Goal: Task Accomplishment & Management: Complete application form

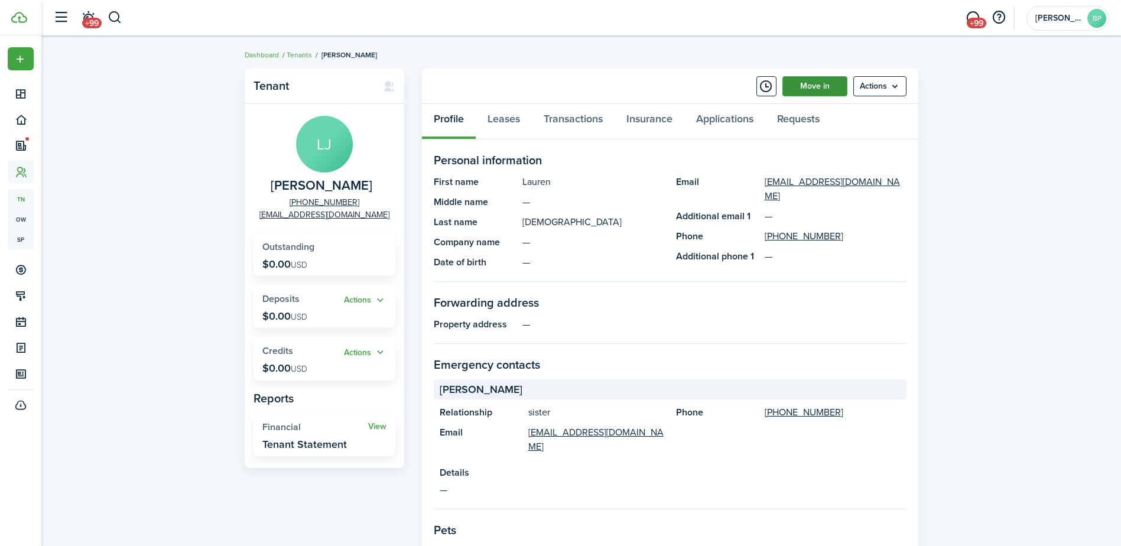
click at [802, 89] on link "Move in" at bounding box center [815, 86] width 65 height 20
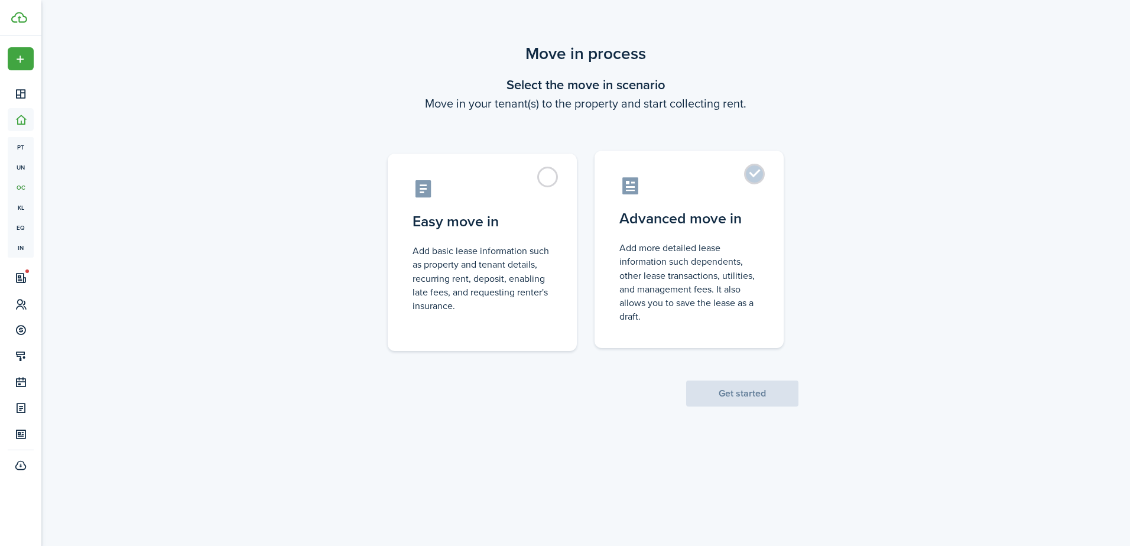
click at [754, 176] on label "Advanced move in Add more detailed lease information such dependents, other lea…" at bounding box center [689, 249] width 189 height 197
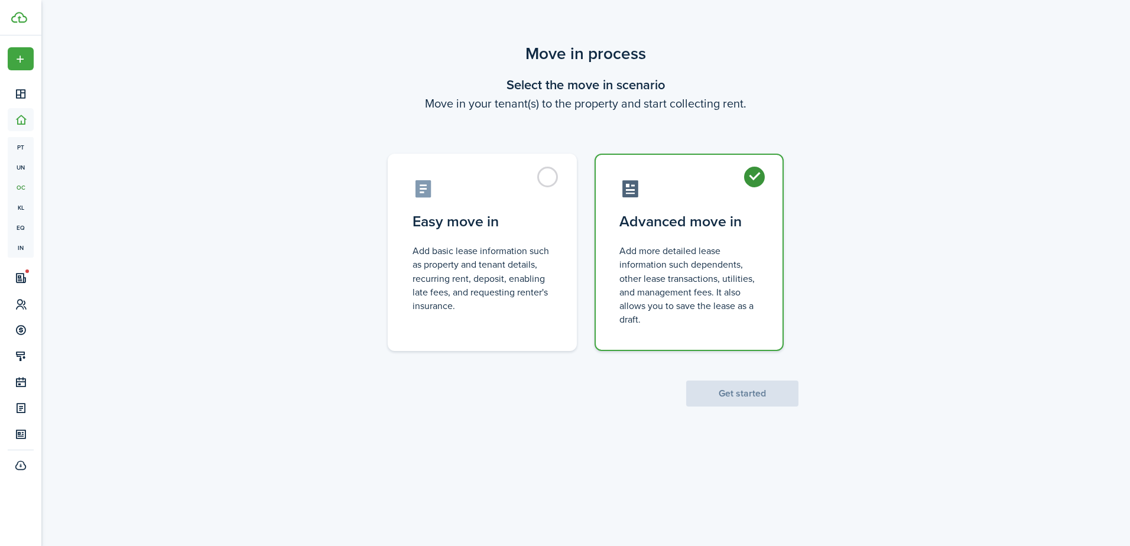
radio input "true"
click at [751, 389] on button "Get started" at bounding box center [742, 394] width 112 height 26
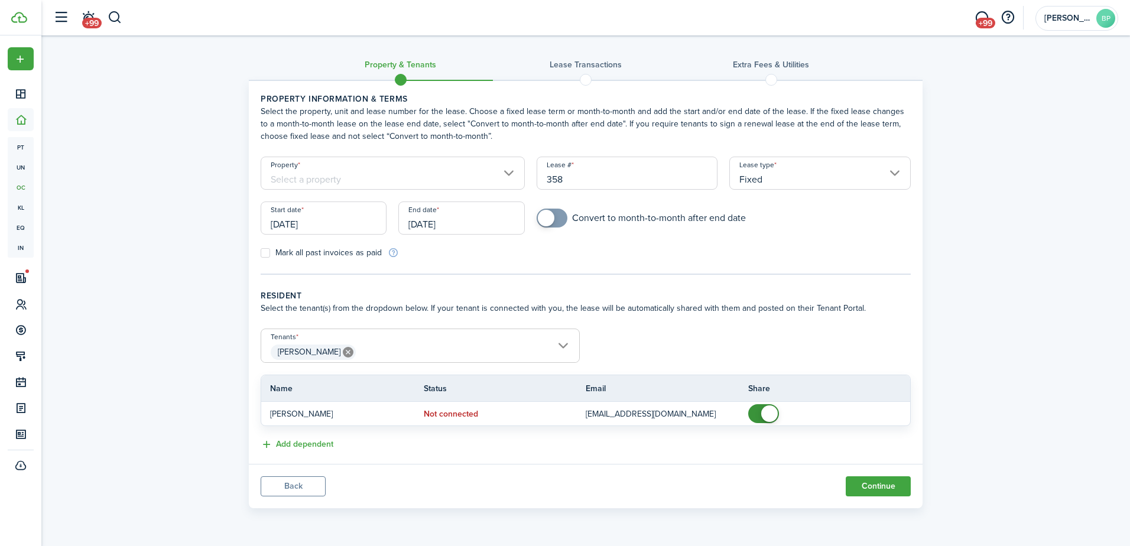
click at [339, 228] on input "[DATE]" at bounding box center [324, 218] width 126 height 33
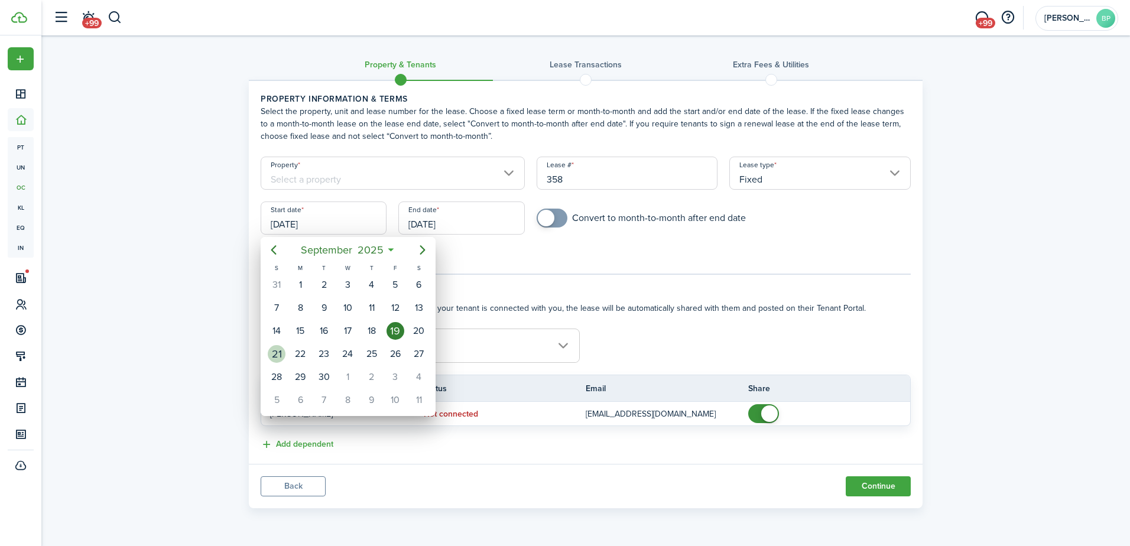
click at [282, 357] on div "21" at bounding box center [277, 354] width 18 height 18
type input "[DATE]"
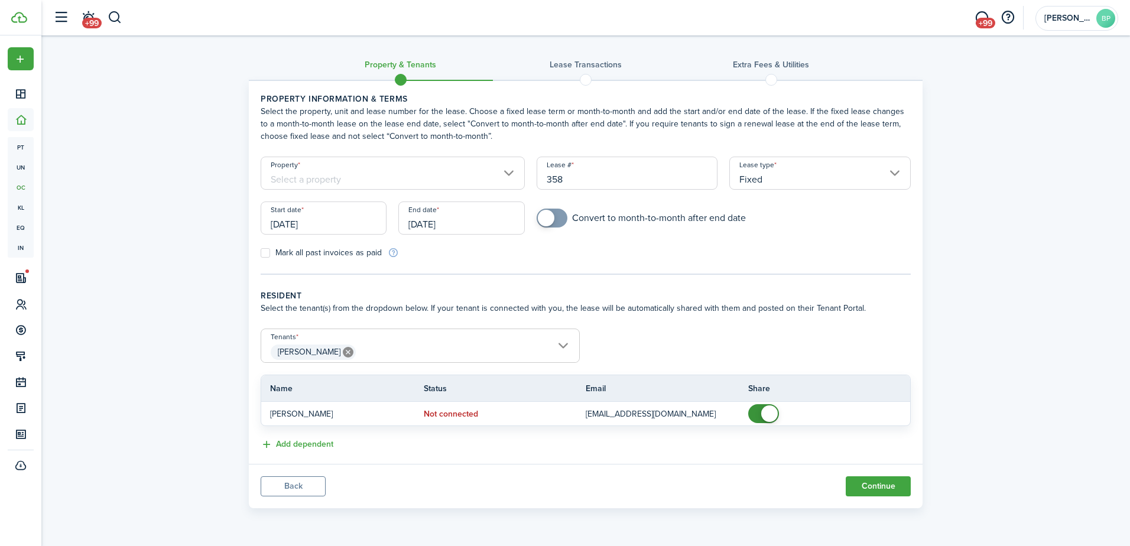
click at [478, 222] on input "[DATE]" at bounding box center [461, 218] width 126 height 33
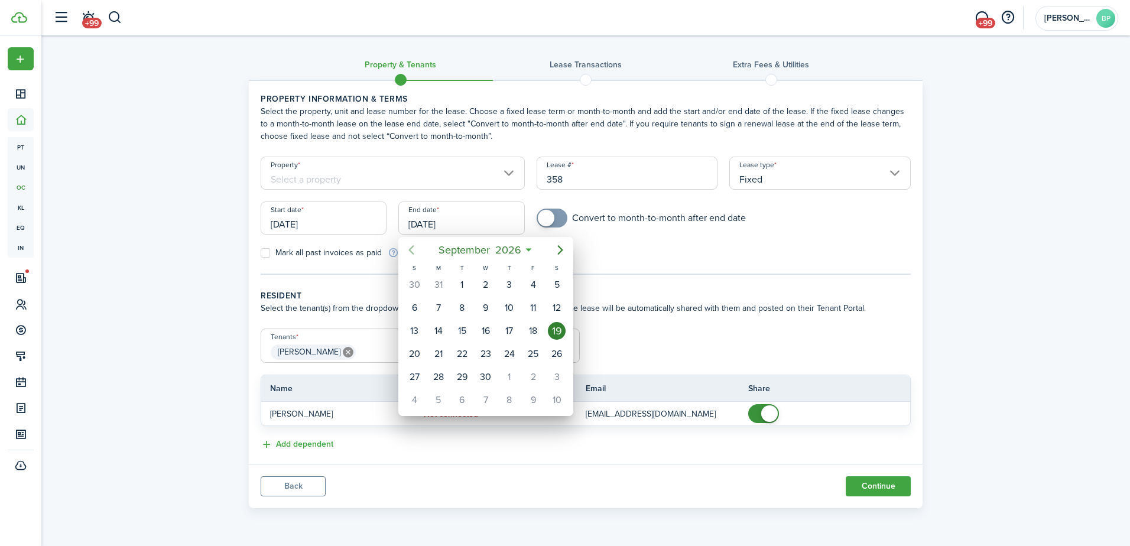
click at [415, 251] on icon "Previous page" at bounding box center [411, 250] width 14 height 14
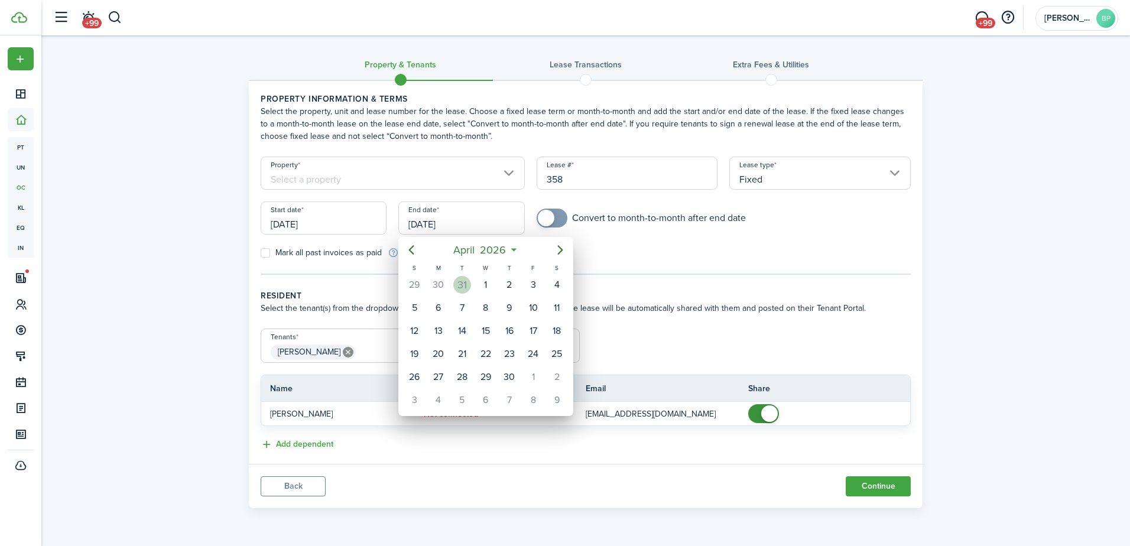
click at [460, 283] on div "31" at bounding box center [462, 285] width 18 height 18
type input "[DATE]"
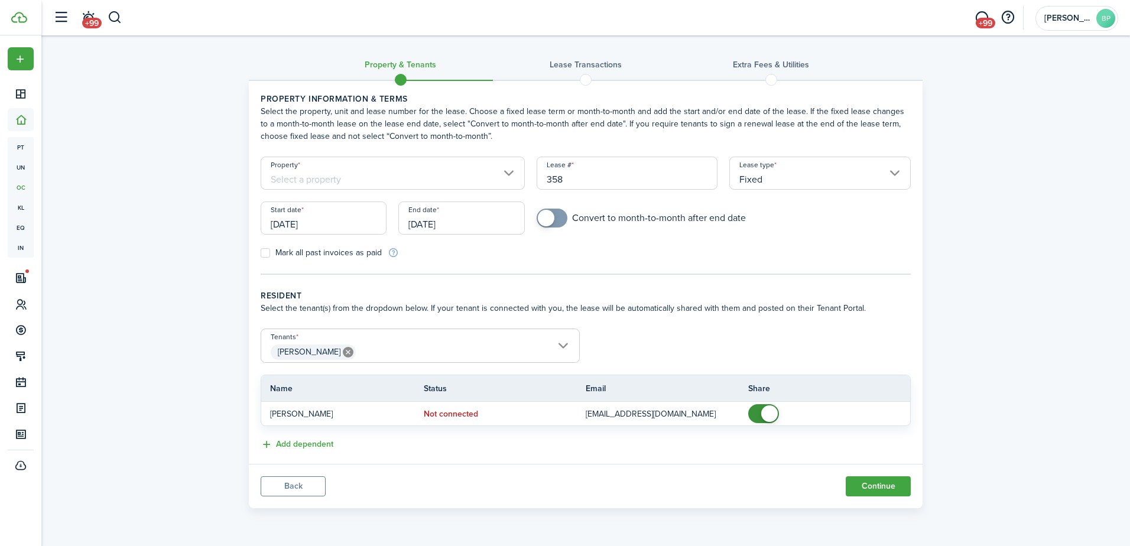
click at [509, 173] on input "Property" at bounding box center [393, 173] width 264 height 33
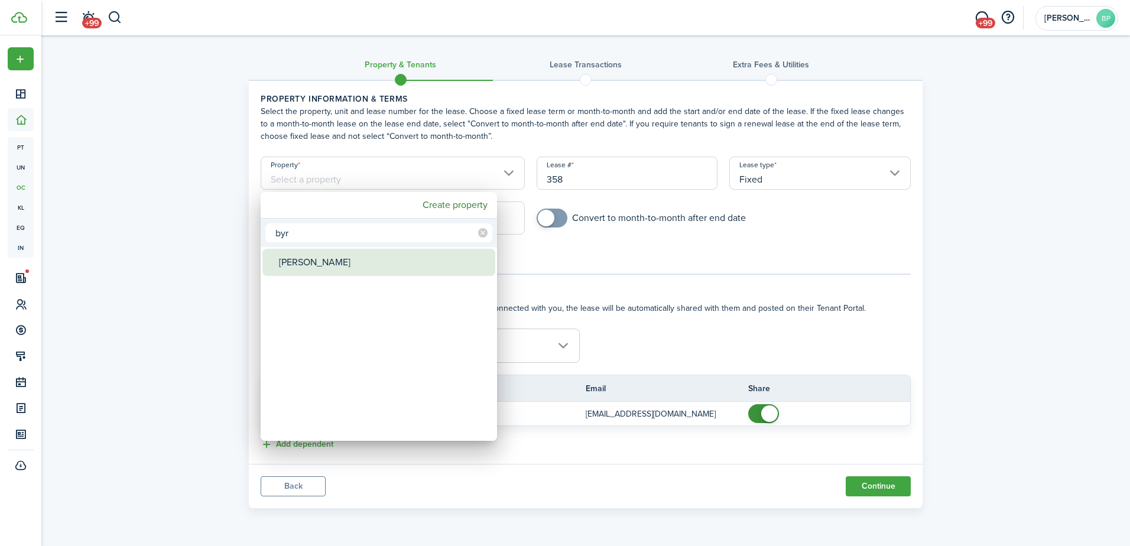
type input "byr"
click at [300, 258] on div "[PERSON_NAME]" at bounding box center [383, 262] width 209 height 27
type input "[PERSON_NAME]"
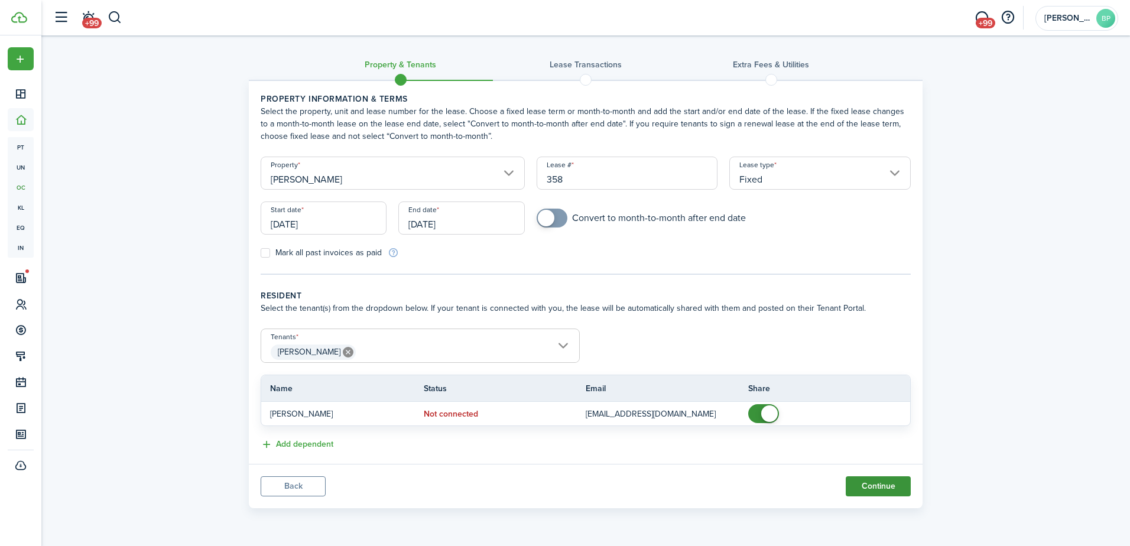
click at [862, 485] on button "Continue" at bounding box center [878, 486] width 65 height 20
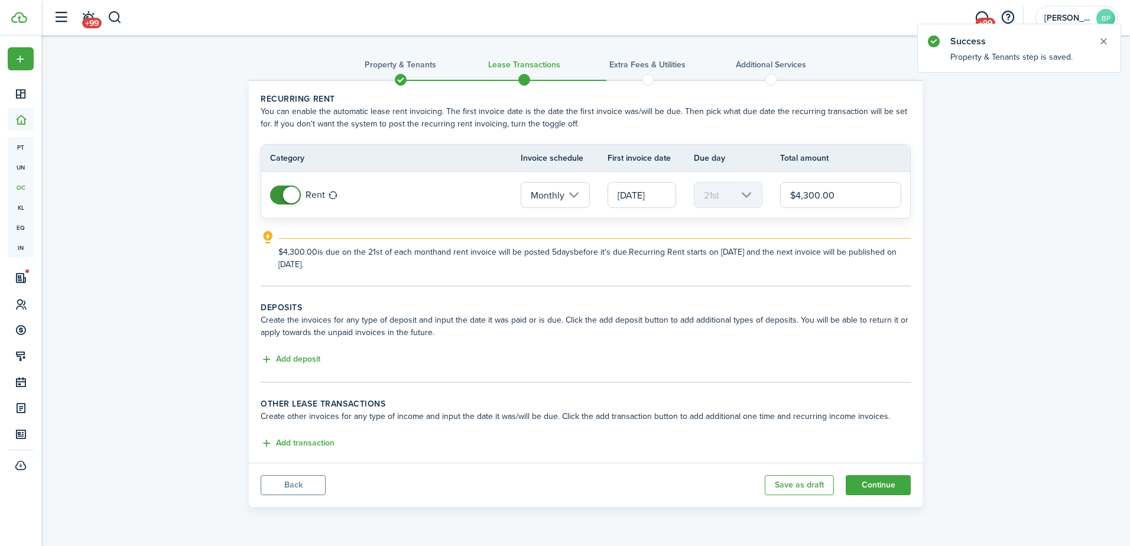
drag, startPoint x: 804, startPoint y: 196, endPoint x: 810, endPoint y: 194, distance: 6.2
click at [810, 194] on input "$4,300.00" at bounding box center [840, 195] width 121 height 26
click at [618, 196] on input "[DATE]" at bounding box center [642, 195] width 69 height 26
type input "$4,400.00"
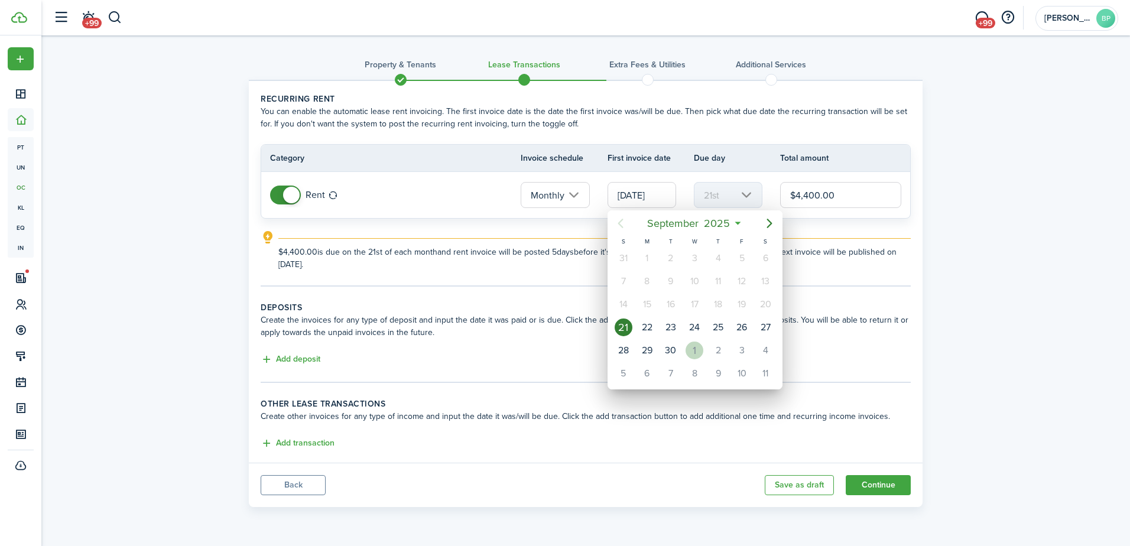
click at [697, 347] on div "1" at bounding box center [695, 351] width 18 height 18
type input "[DATE]"
type input "1st"
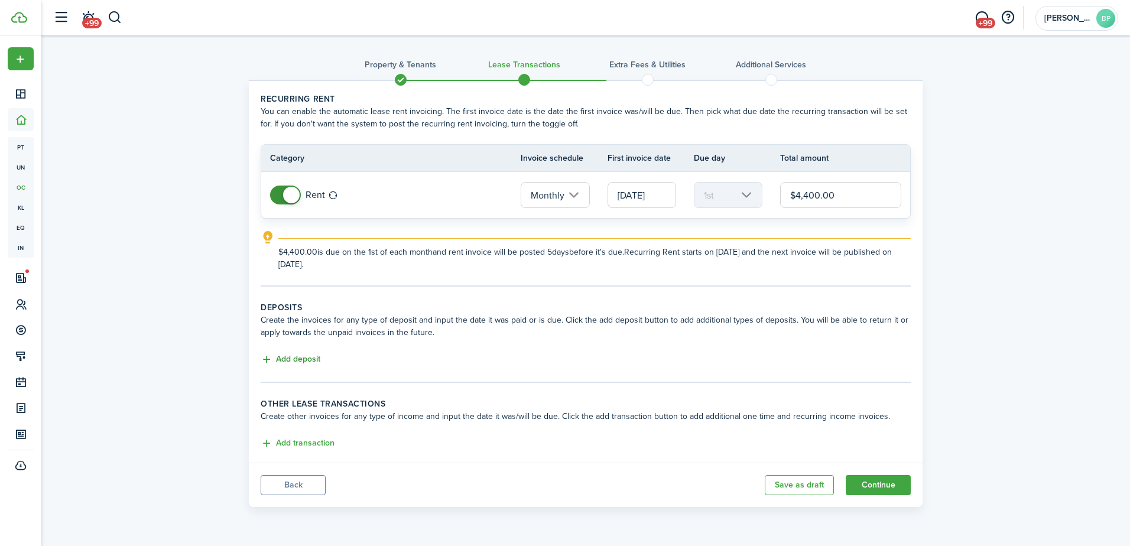
click at [306, 361] on button "Add deposit" at bounding box center [291, 360] width 60 height 14
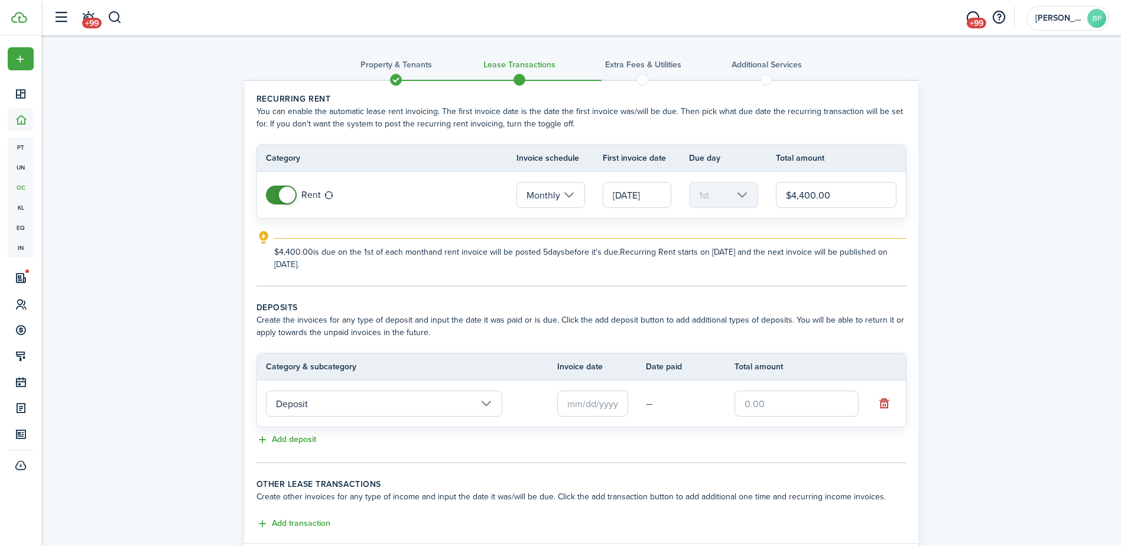
click at [486, 406] on input "Deposit" at bounding box center [384, 404] width 236 height 26
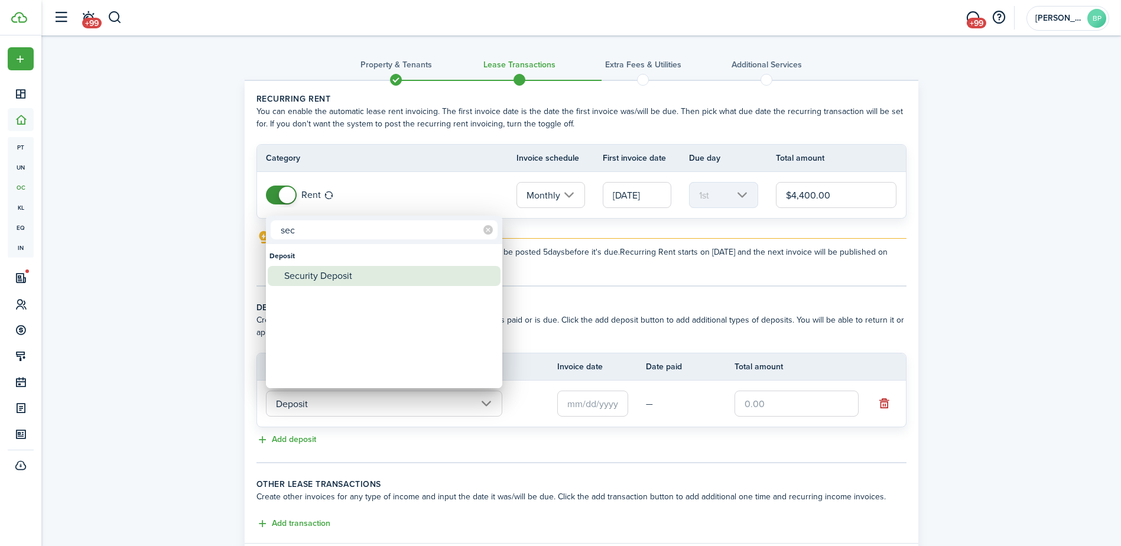
type input "sec"
click at [361, 278] on div "Security Deposit" at bounding box center [388, 276] width 209 height 20
type input "Deposit / Security Deposit"
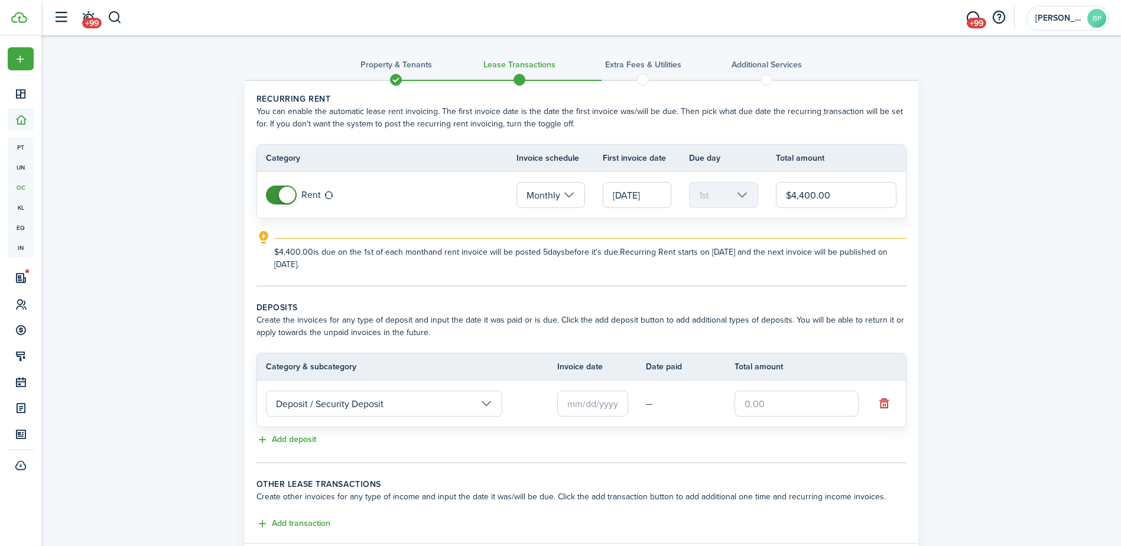
click at [570, 406] on input "text" at bounding box center [592, 404] width 71 height 26
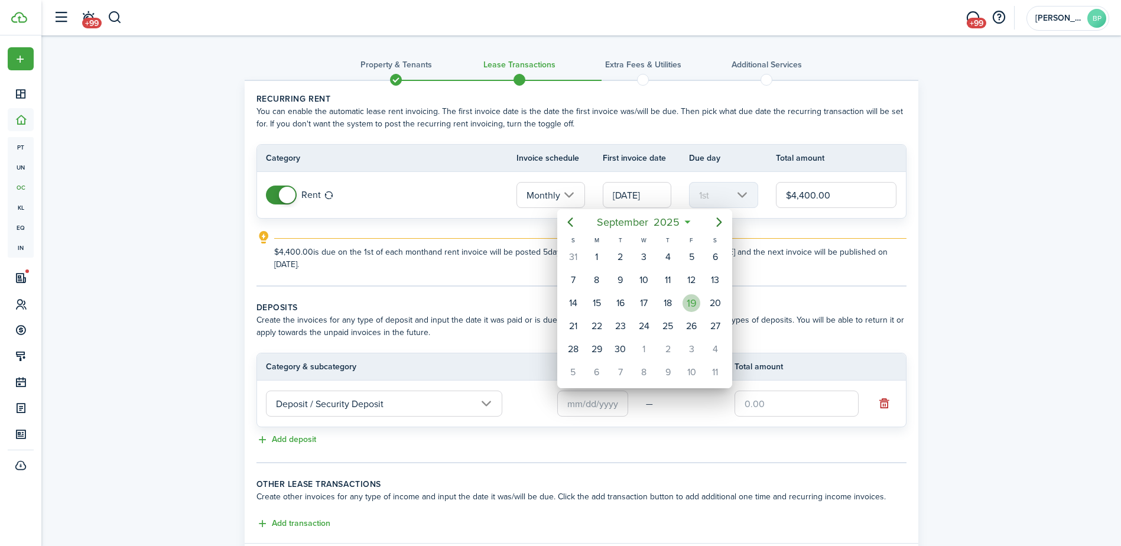
click at [689, 303] on div "19" at bounding box center [692, 303] width 18 height 18
type input "[DATE]"
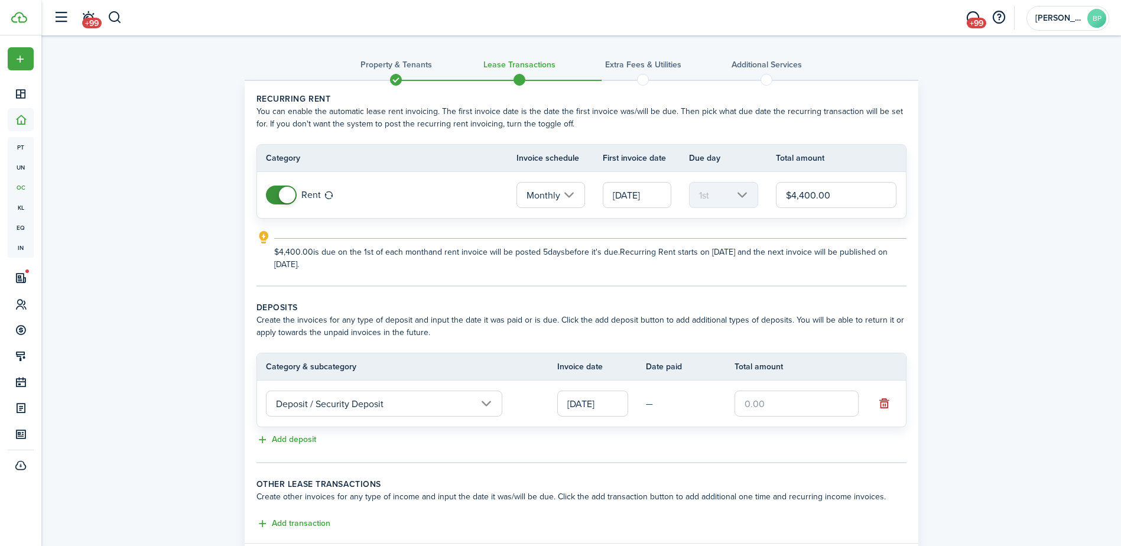
click at [738, 407] on input "text" at bounding box center [797, 404] width 124 height 26
type input "$4,400.00"
click at [967, 372] on div "Property & Tenants Lease Transactions Extra fees & Utilities Additional Service…" at bounding box center [581, 314] width 1080 height 558
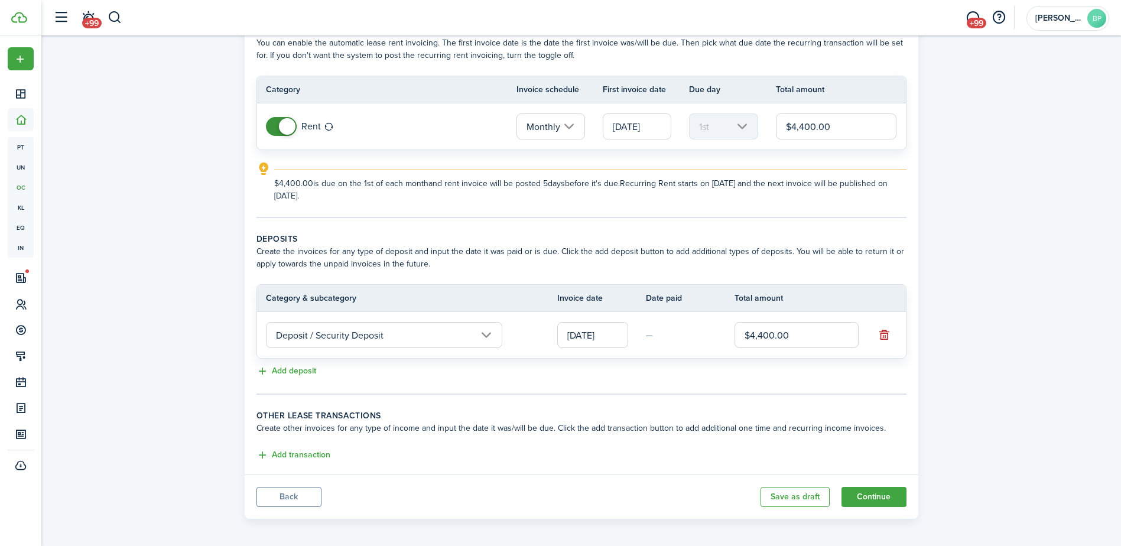
scroll to position [74, 0]
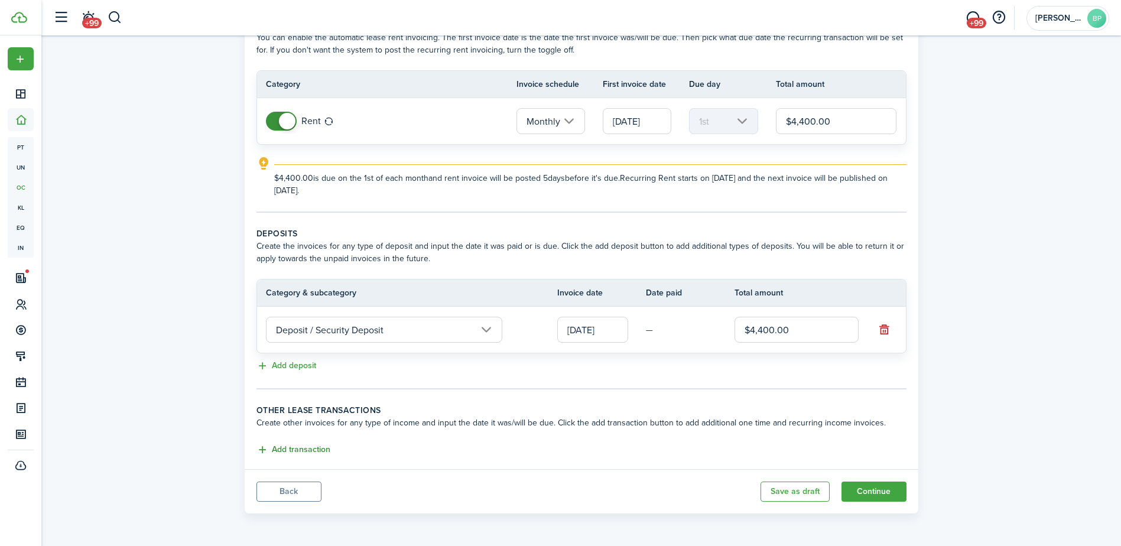
click at [307, 450] on button "Add transaction" at bounding box center [294, 450] width 74 height 14
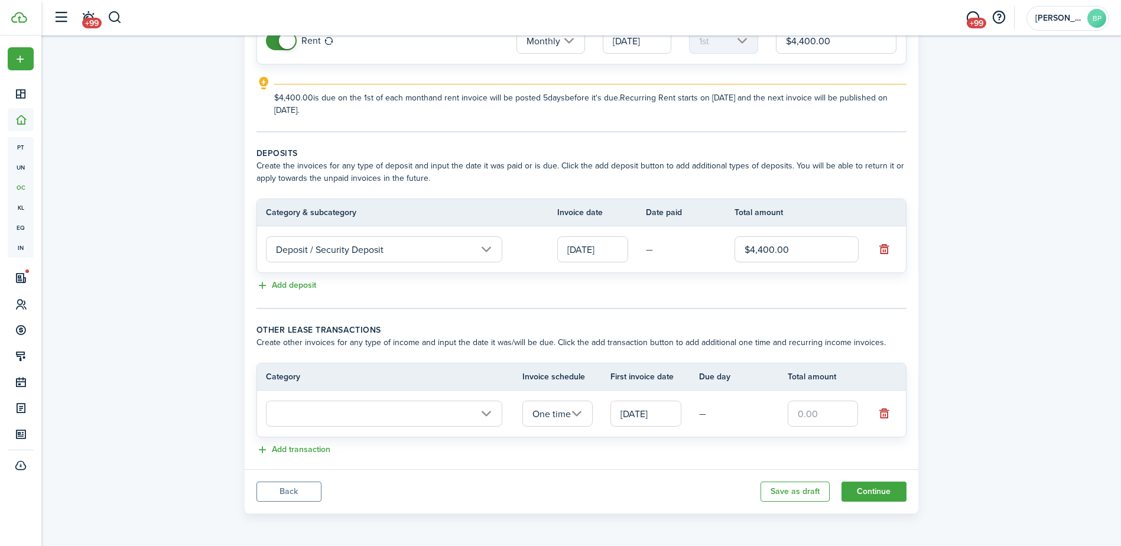
scroll to position [154, 0]
click at [448, 418] on input "text" at bounding box center [384, 414] width 236 height 26
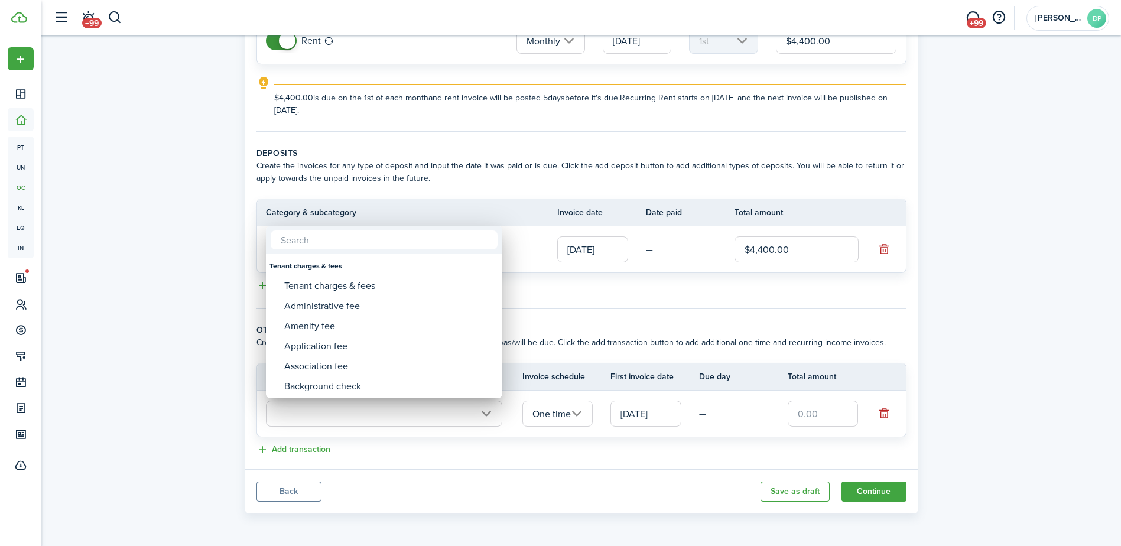
type input "o"
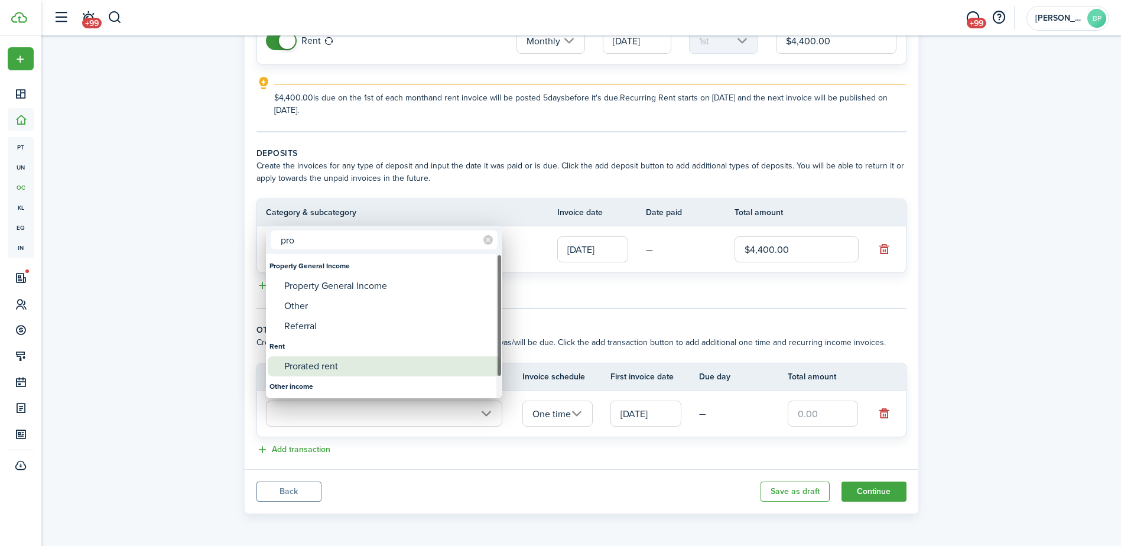
type input "pro"
click at [373, 367] on div "Prorated rent" at bounding box center [388, 366] width 209 height 20
type input "Rent / Prorated rent"
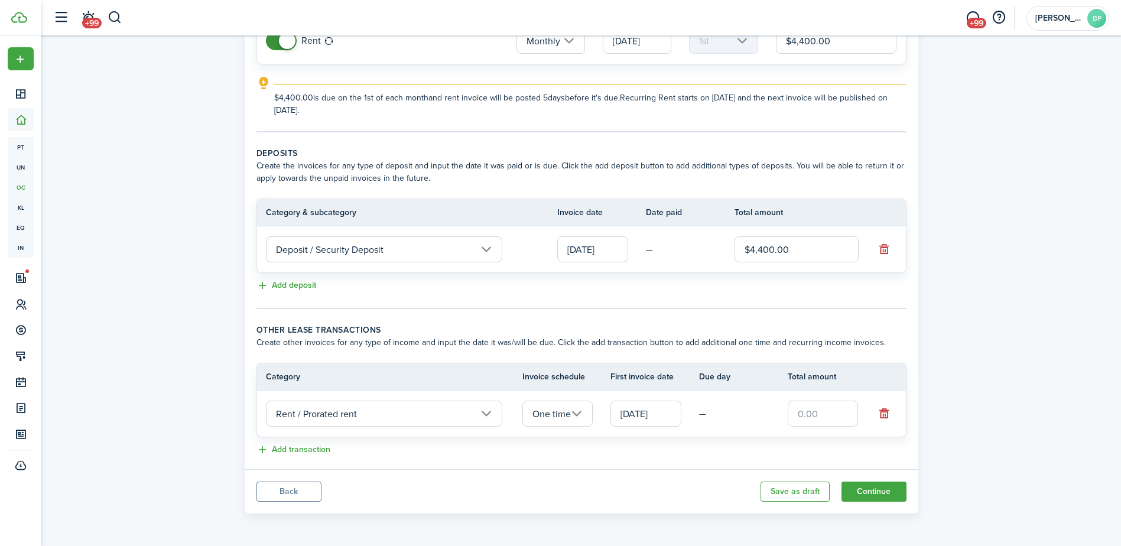
click at [800, 421] on input "text" at bounding box center [823, 414] width 71 height 26
type input "$1,466.67"
click at [879, 489] on button "Continue" at bounding box center [874, 492] width 65 height 20
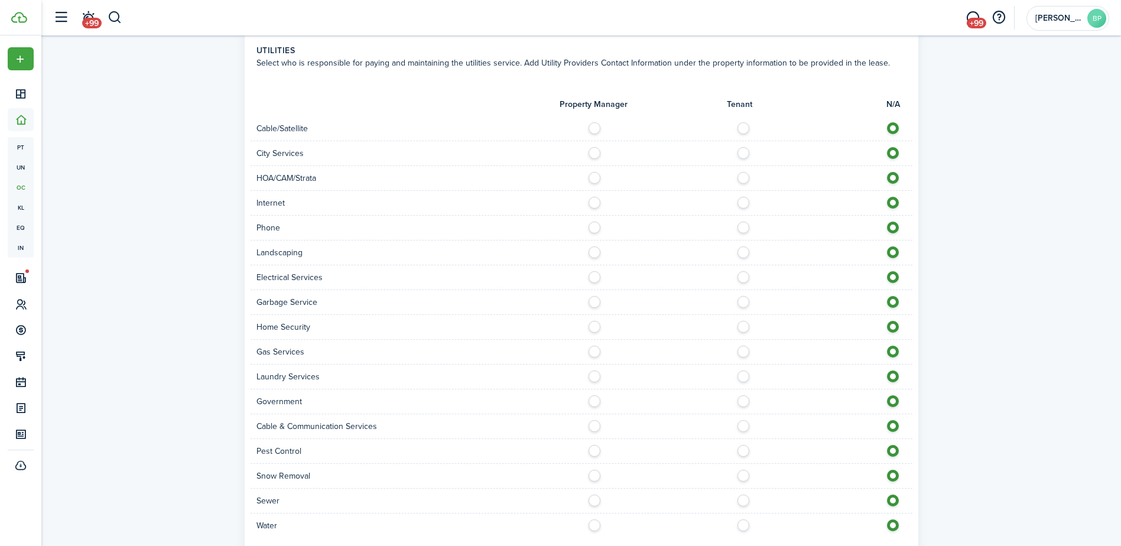
scroll to position [964, 0]
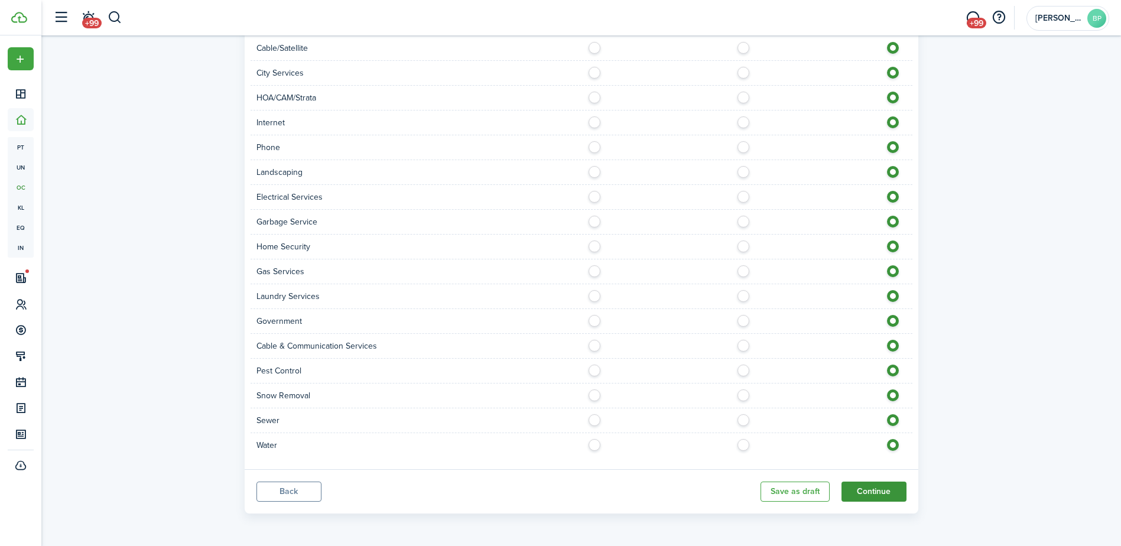
click at [879, 492] on button "Continue" at bounding box center [874, 492] width 65 height 20
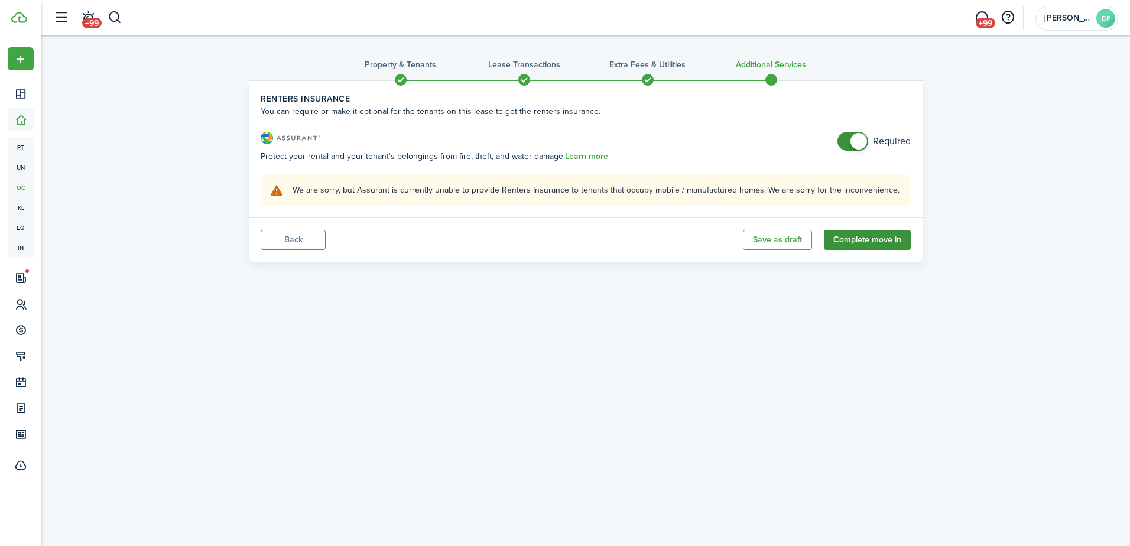
click at [861, 236] on button "Complete move in" at bounding box center [867, 240] width 87 height 20
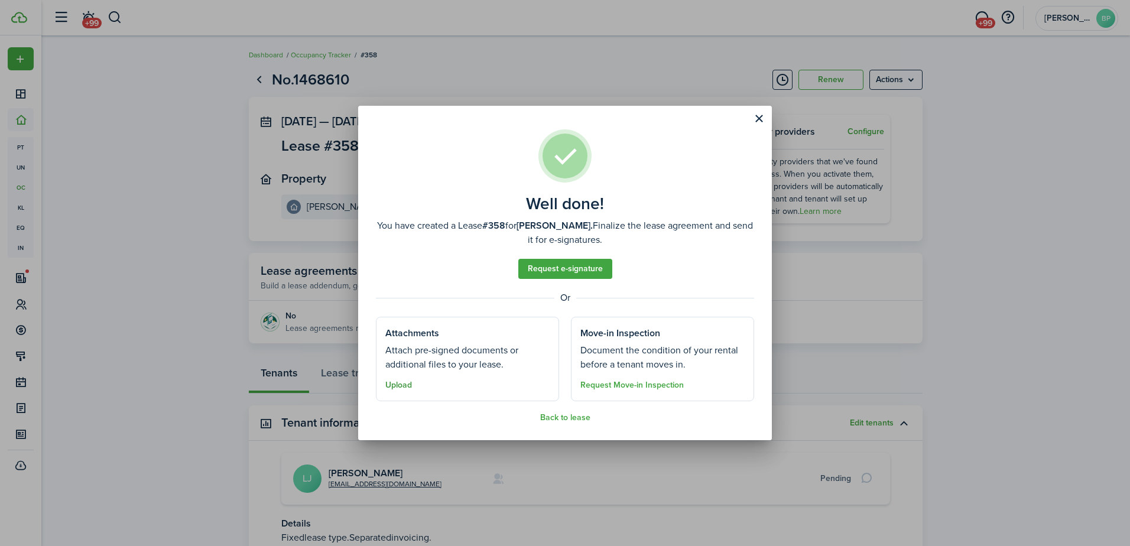
click at [398, 384] on button "Upload" at bounding box center [398, 385] width 27 height 9
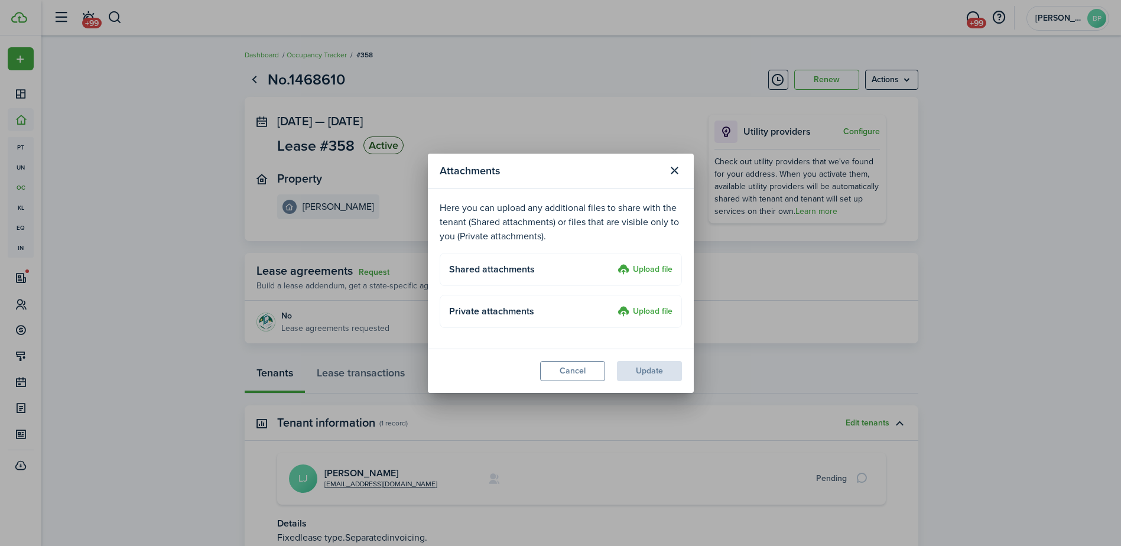
click at [658, 270] on label "Upload file" at bounding box center [645, 270] width 55 height 14
click at [614, 263] on input "Upload file" at bounding box center [614, 263] width 0 height 0
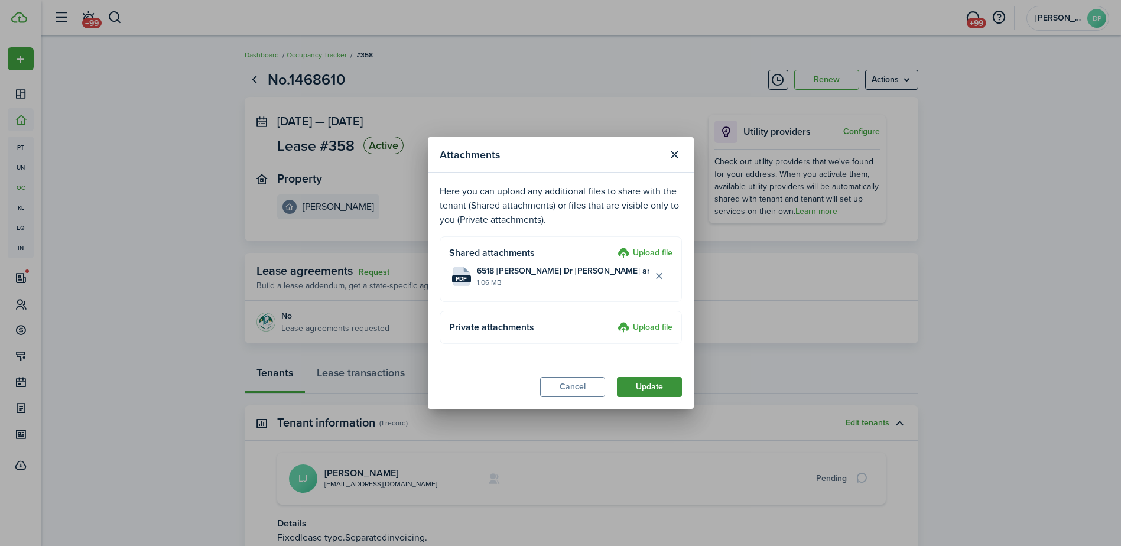
click at [659, 388] on button "Update" at bounding box center [649, 387] width 65 height 20
